Goal: Task Accomplishment & Management: Use online tool/utility

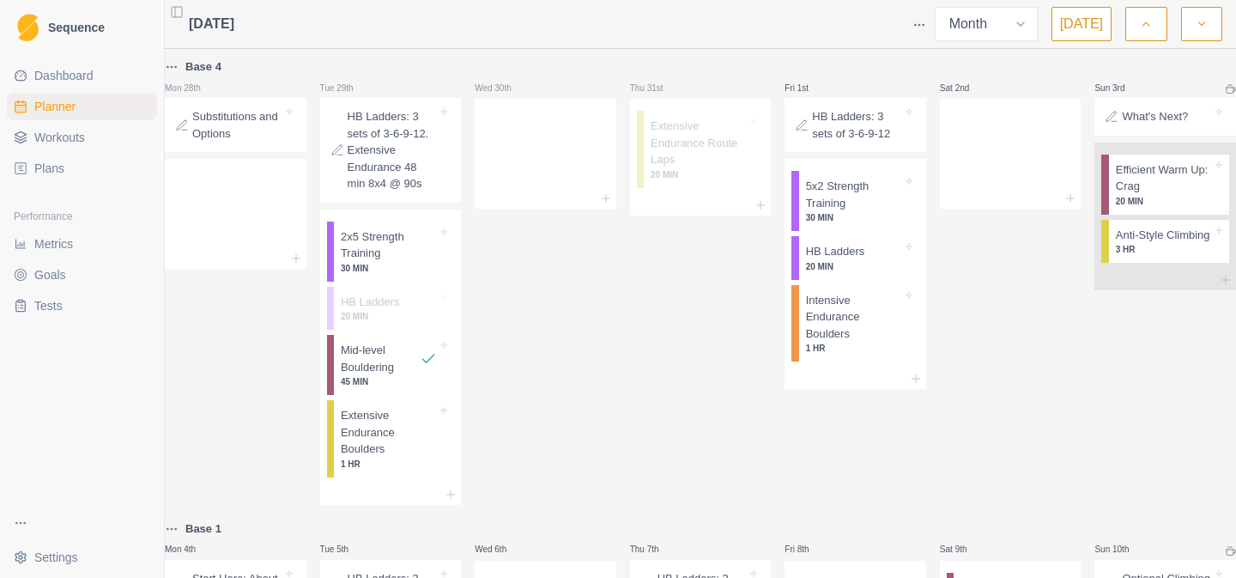
select select "month"
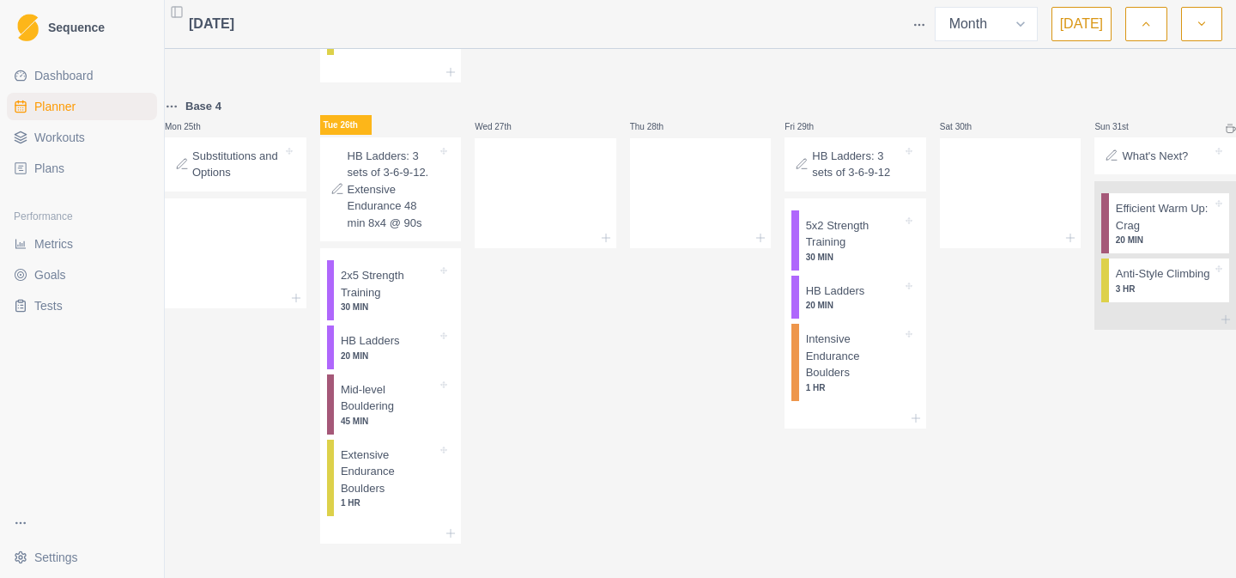
scroll to position [1541, 0]
click at [243, 251] on div at bounding box center [236, 250] width 142 height 76
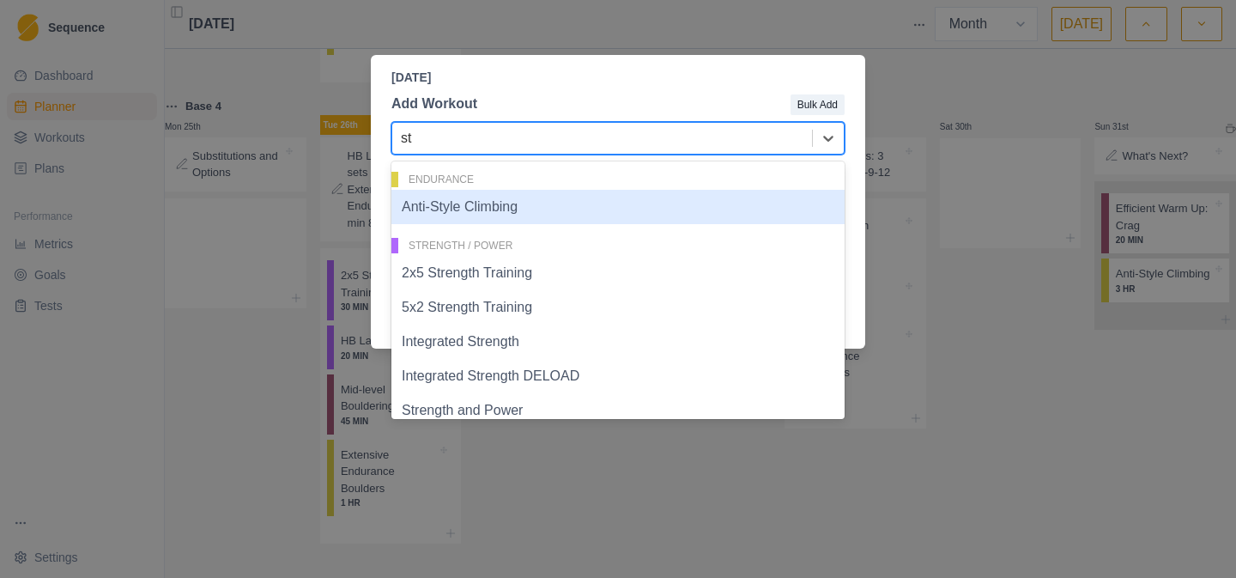
type input "str"
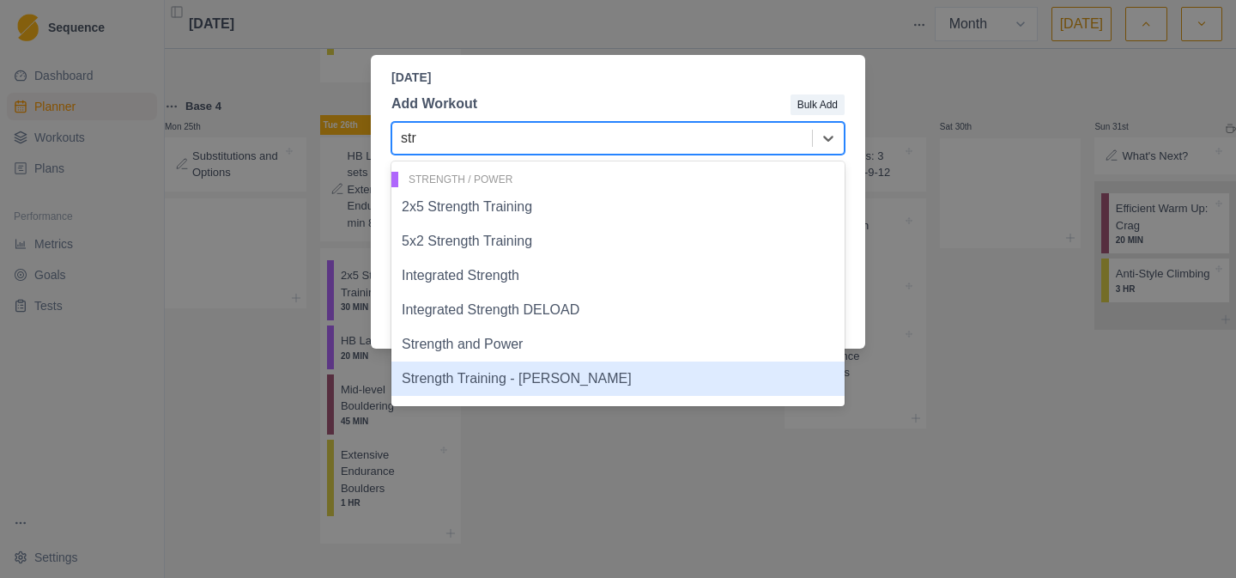
click at [486, 369] on div "Strength Training - [PERSON_NAME]" at bounding box center [617, 378] width 453 height 34
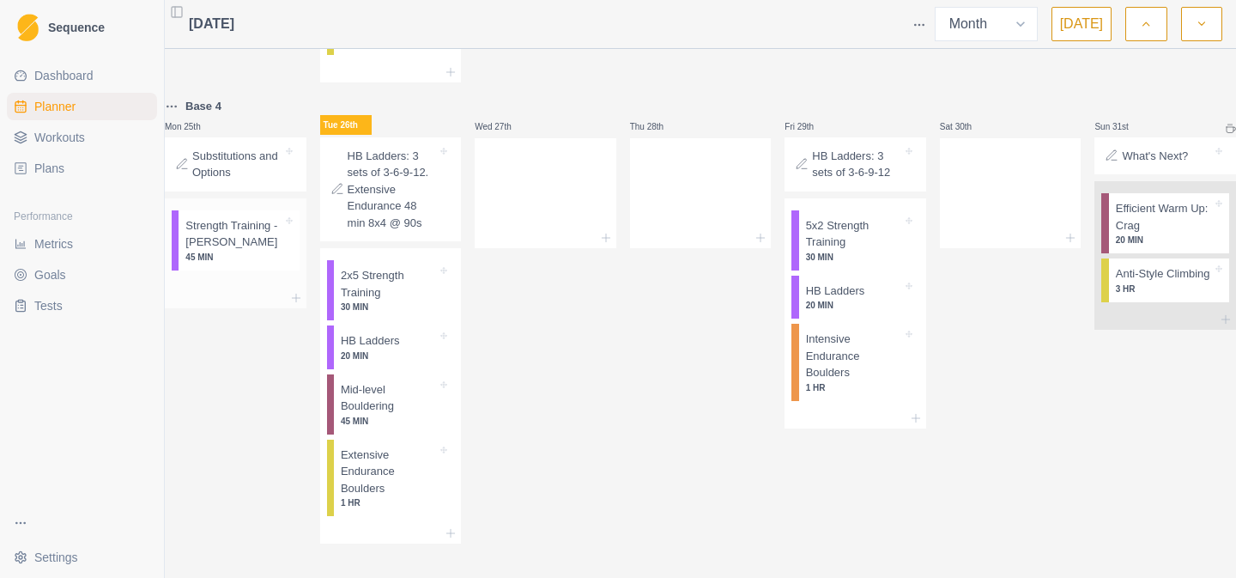
click at [263, 251] on p "Strength Training - [PERSON_NAME]" at bounding box center [233, 233] width 96 height 33
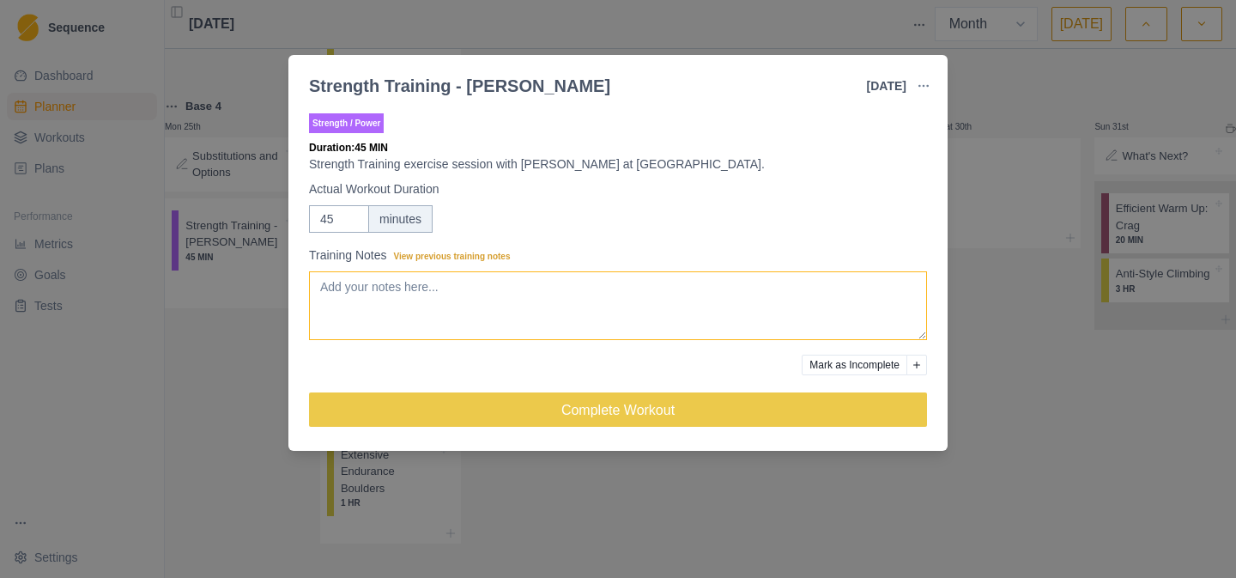
click at [506, 311] on textarea "Training Notes View previous training notes" at bounding box center [618, 305] width 618 height 69
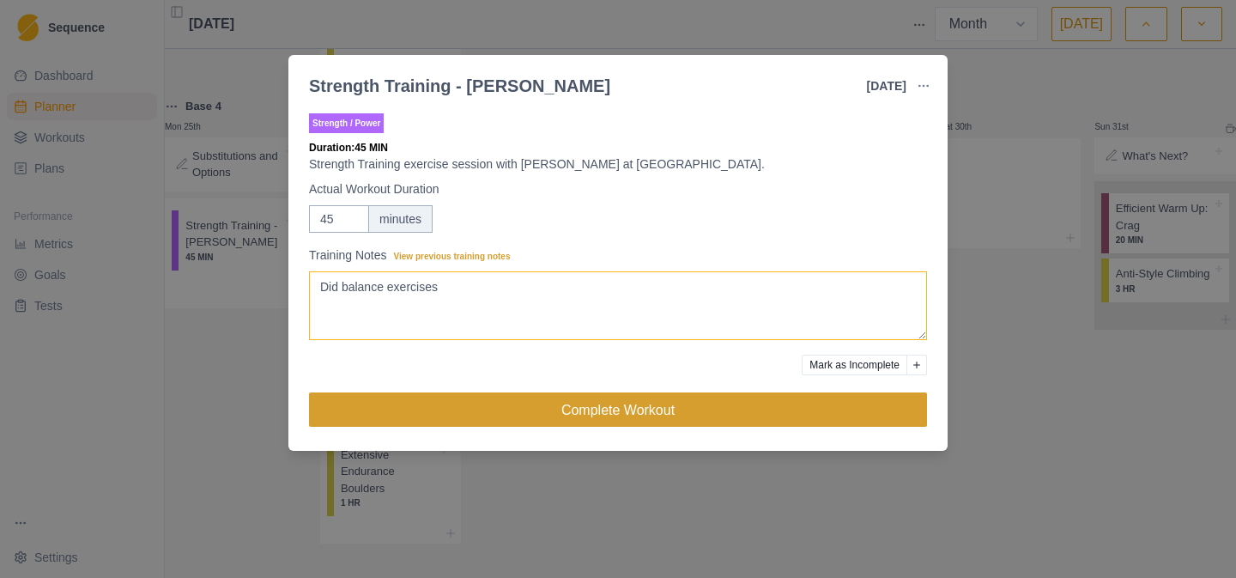
type textarea "Did balance exercises"
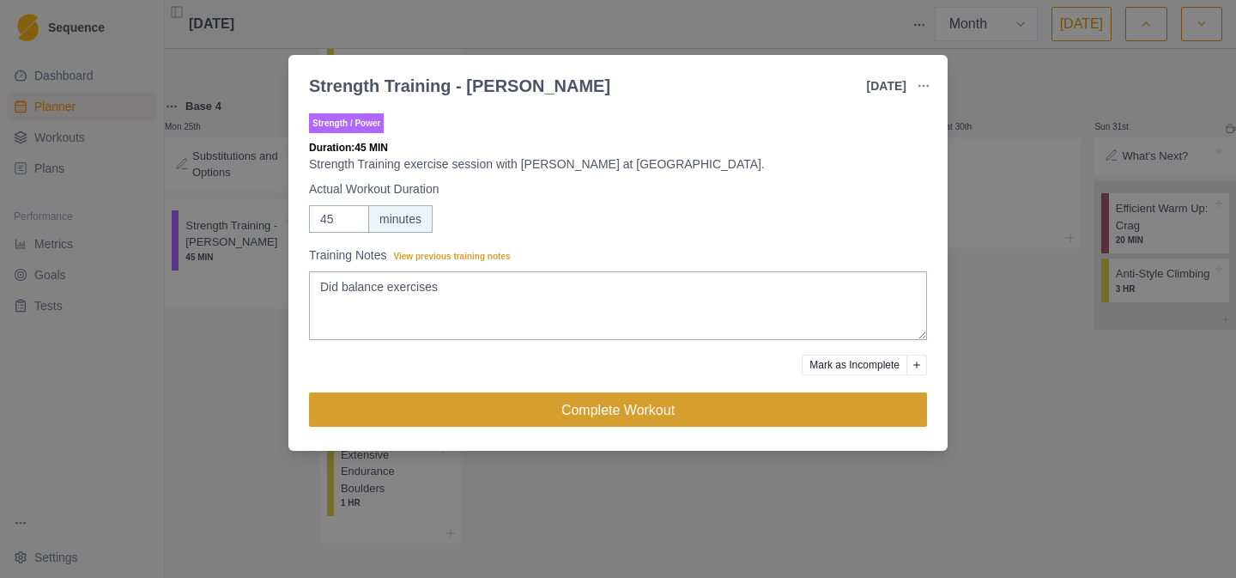
click at [590, 416] on button "Complete Workout" at bounding box center [618, 409] width 618 height 34
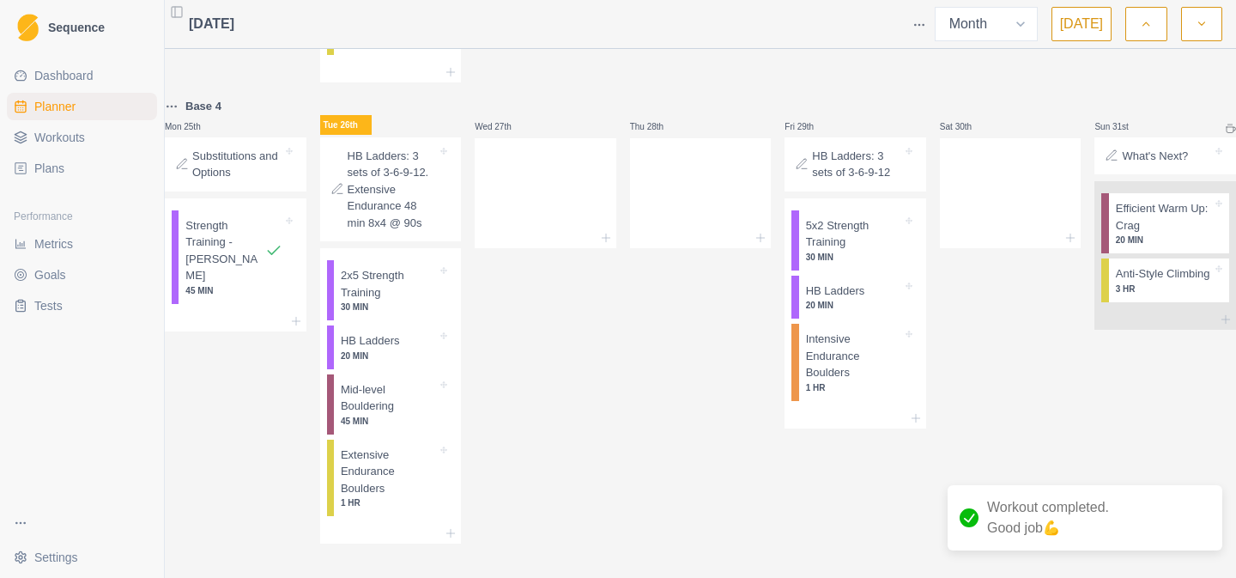
scroll to position [1571, 0]
click at [379, 465] on p "Extensive Endurance Boulders" at bounding box center [389, 471] width 96 height 51
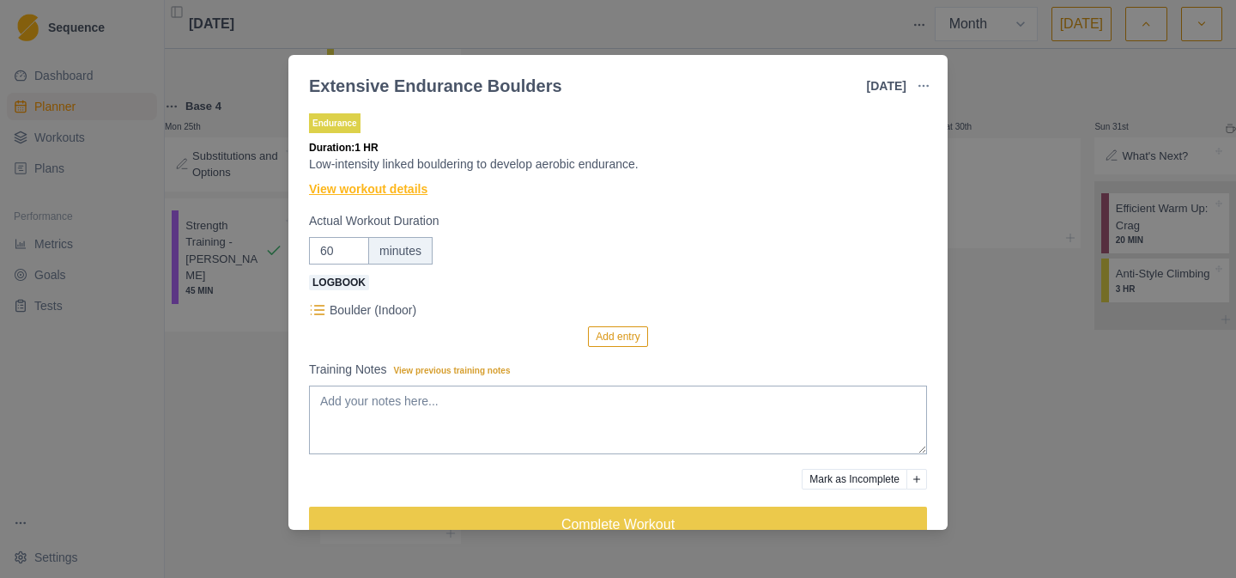
click at [367, 186] on link "View workout details" at bounding box center [368, 189] width 118 height 18
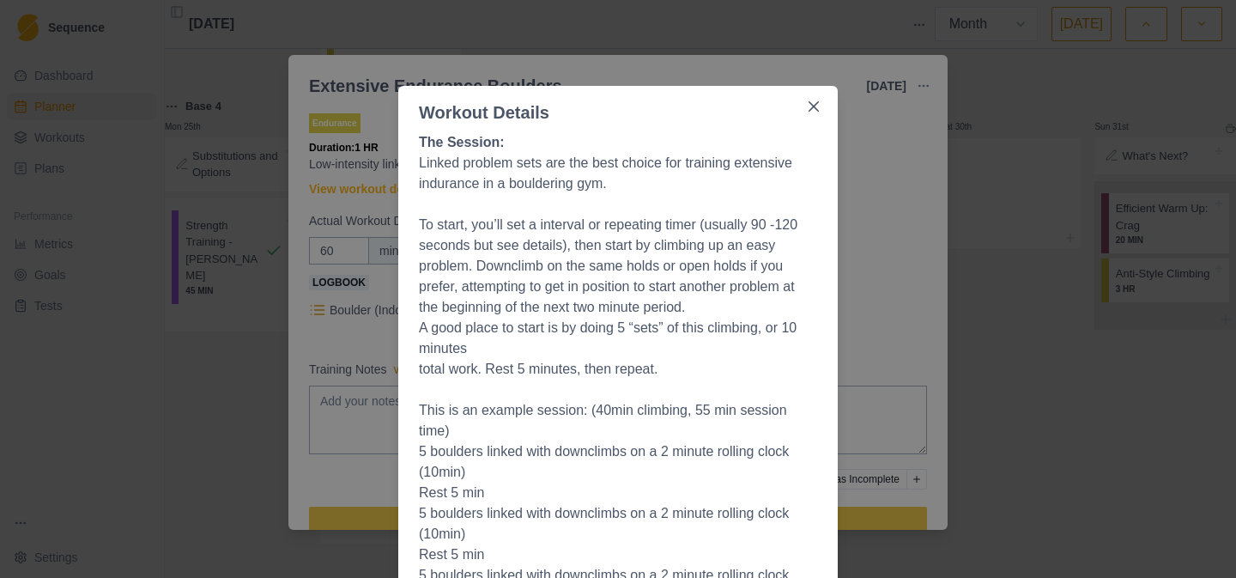
scroll to position [0, 0]
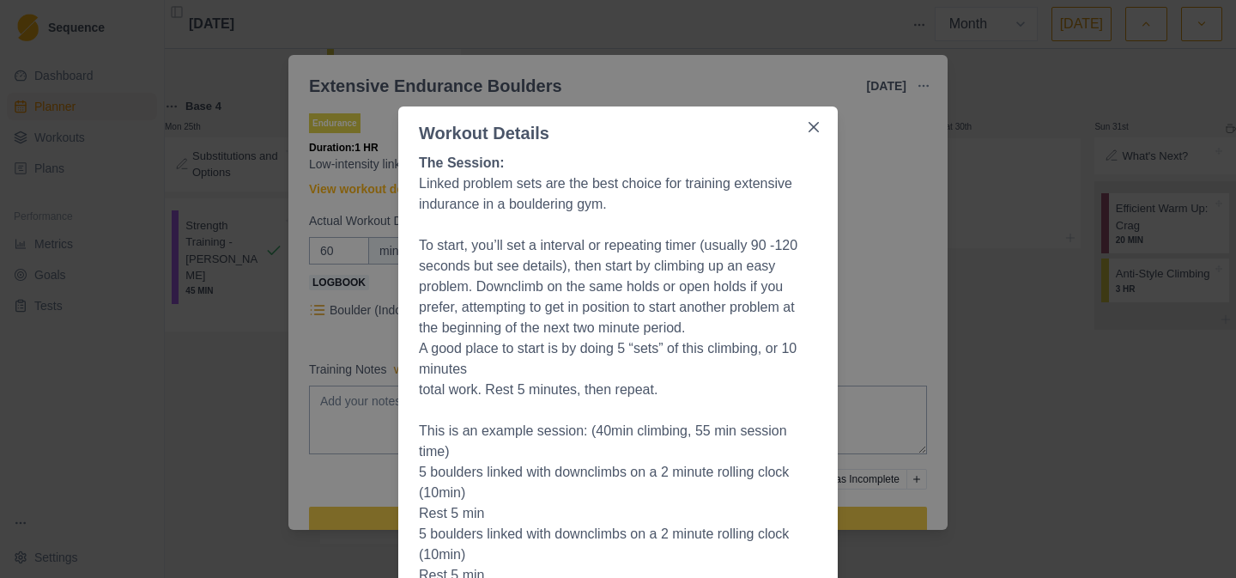
click at [581, 60] on div "Workout Details The Session: Linked problem sets are the best choice for traini…" at bounding box center [618, 289] width 1236 height 578
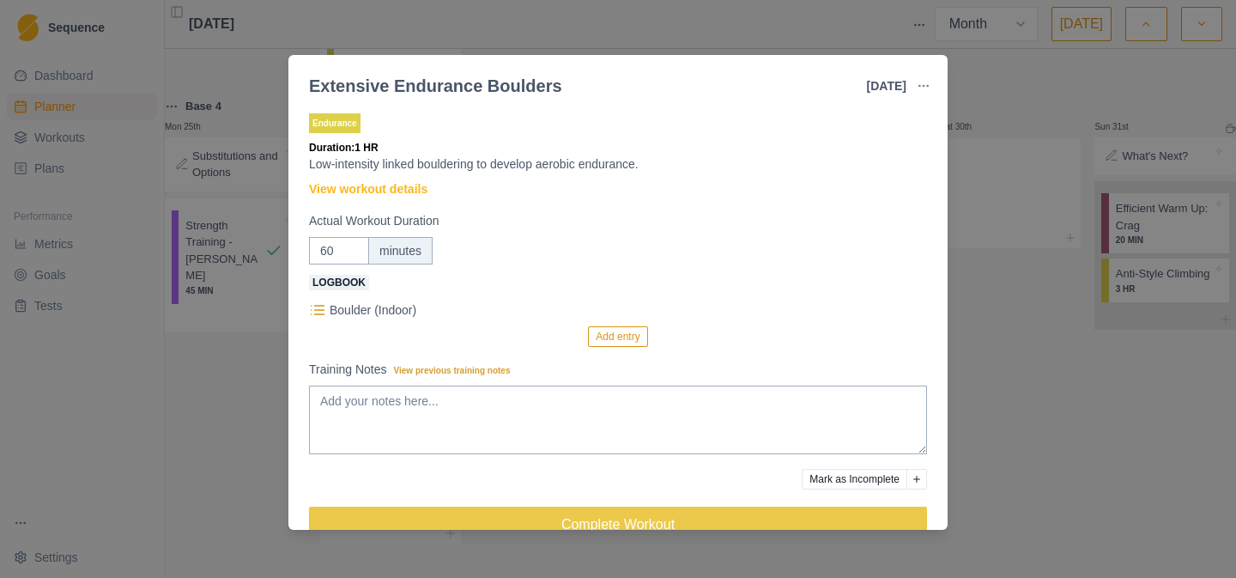
click at [810, 15] on div "Extensive Endurance Boulders [DATE] Link To Goal View Workout Metrics Edit Orig…" at bounding box center [618, 289] width 1236 height 578
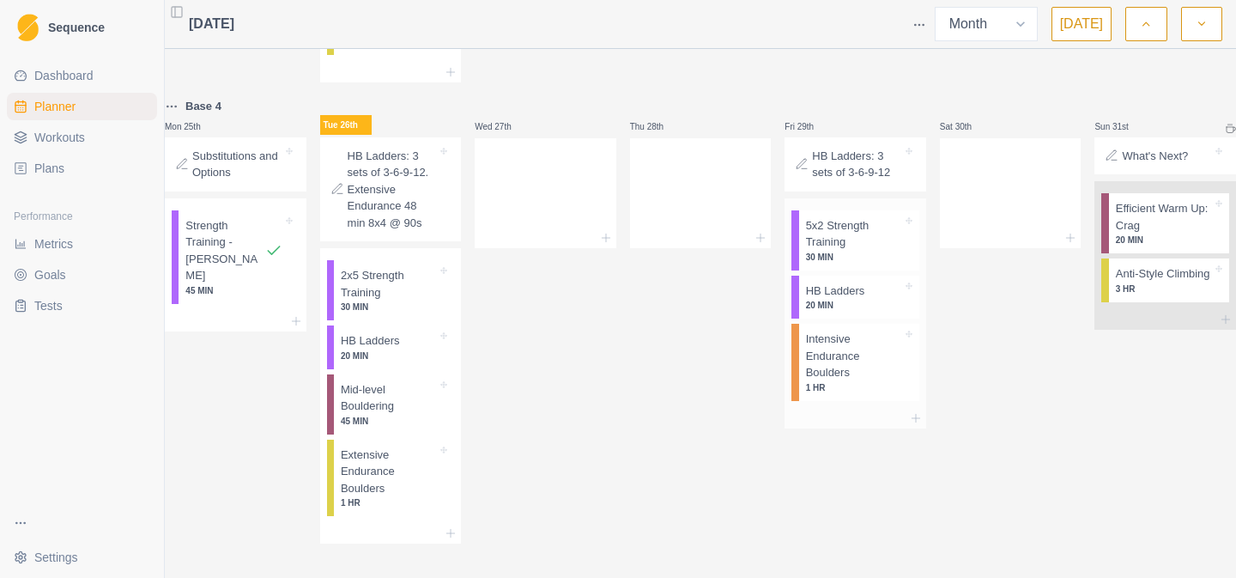
click at [840, 361] on p "Intensive Endurance Boulders" at bounding box center [854, 355] width 96 height 51
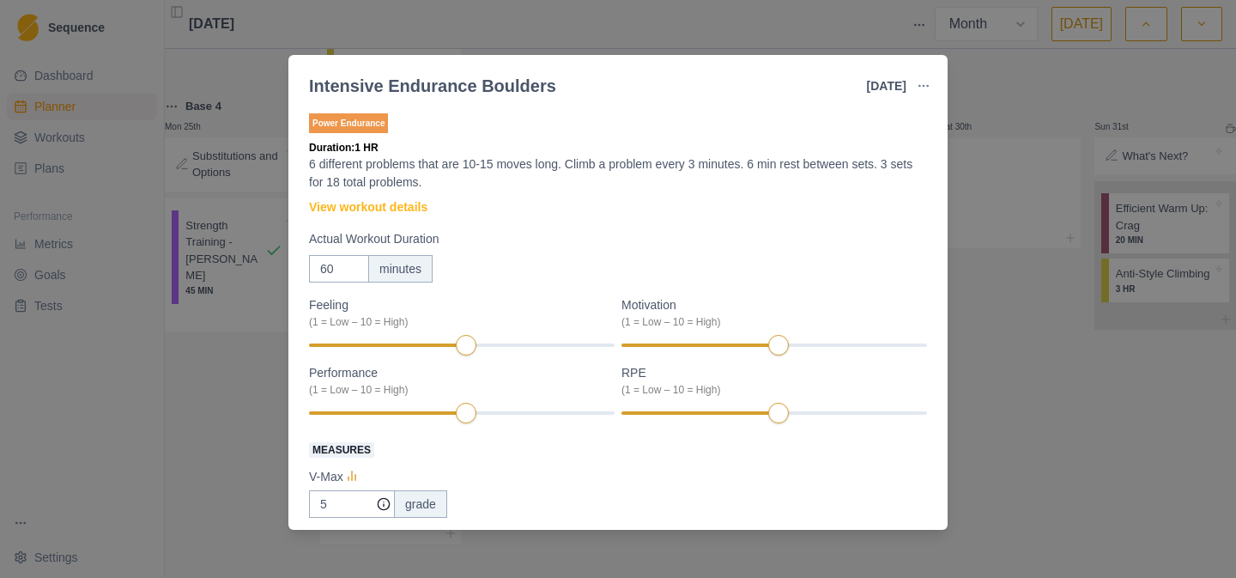
click at [973, 360] on div "Intensive Endurance Boulders [DATE] Link To Goal View Workout Metrics Edit Orig…" at bounding box center [618, 289] width 1236 height 578
